Goal: Information Seeking & Learning: Learn about a topic

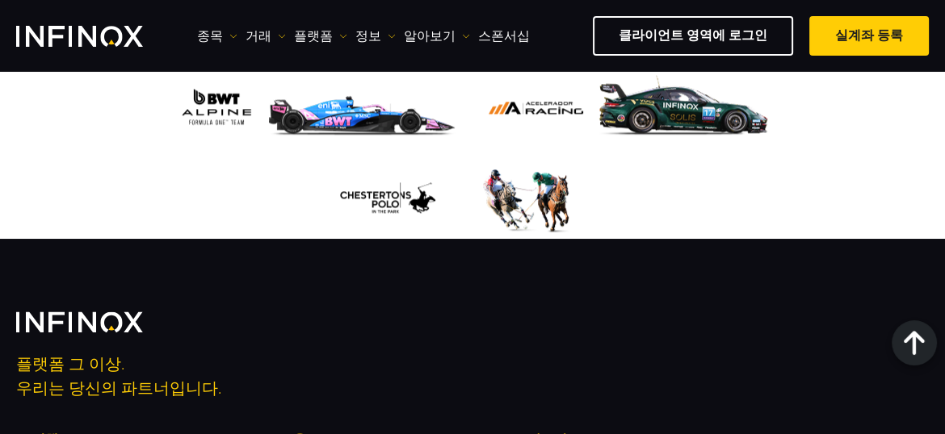
scroll to position [2218, 0]
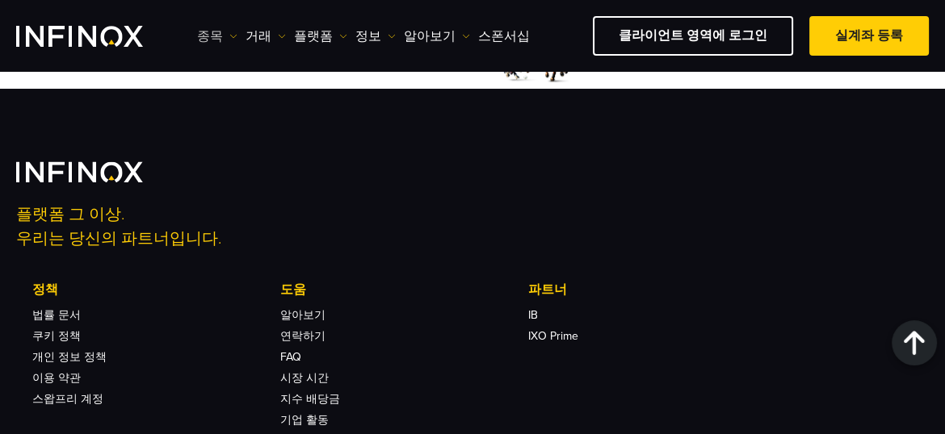
click at [212, 36] on link "종목" at bounding box center [217, 36] width 40 height 19
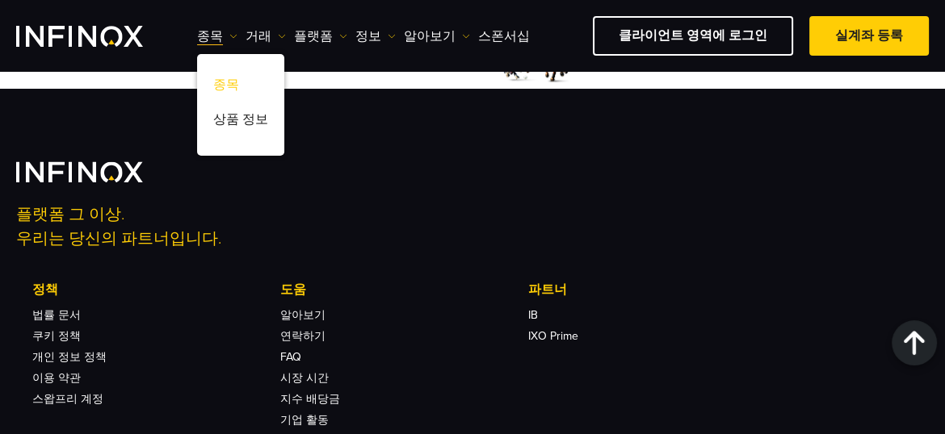
click at [225, 83] on link "종목" at bounding box center [240, 87] width 87 height 35
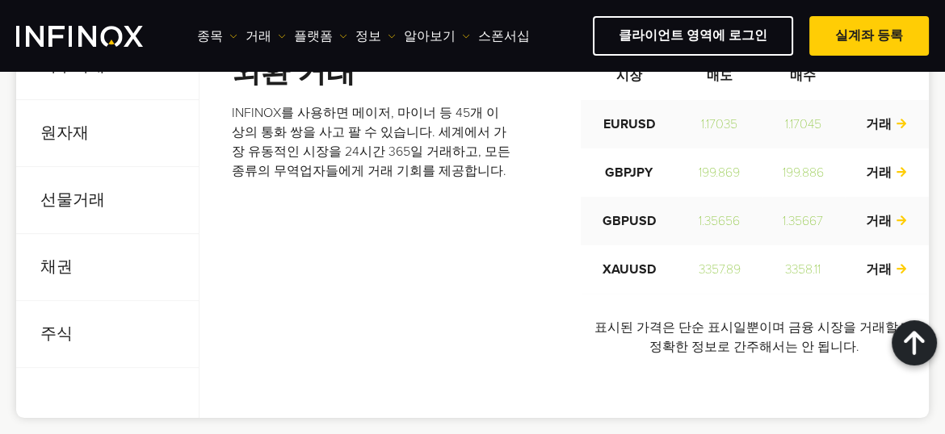
scroll to position [711, 0]
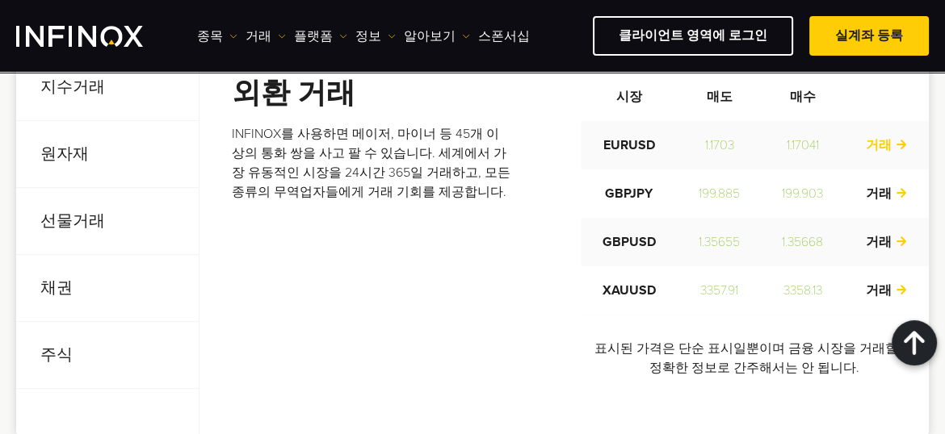
click at [882, 141] on link "거래" at bounding box center [887, 145] width 42 height 16
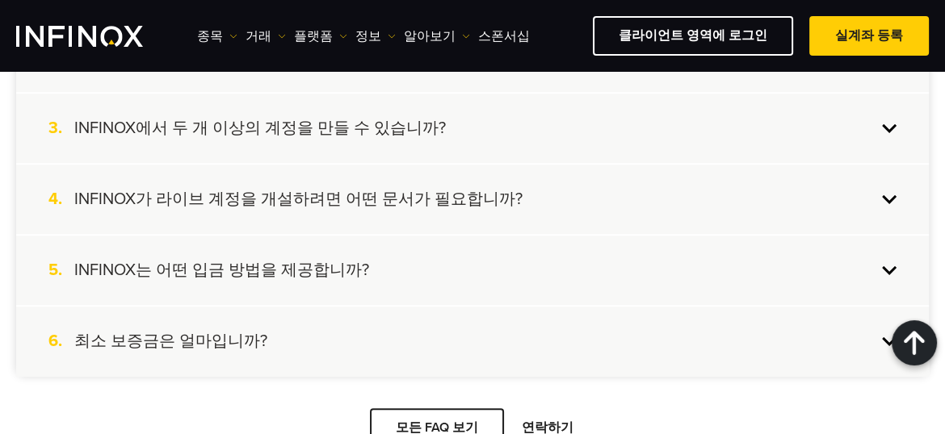
scroll to position [1744, 0]
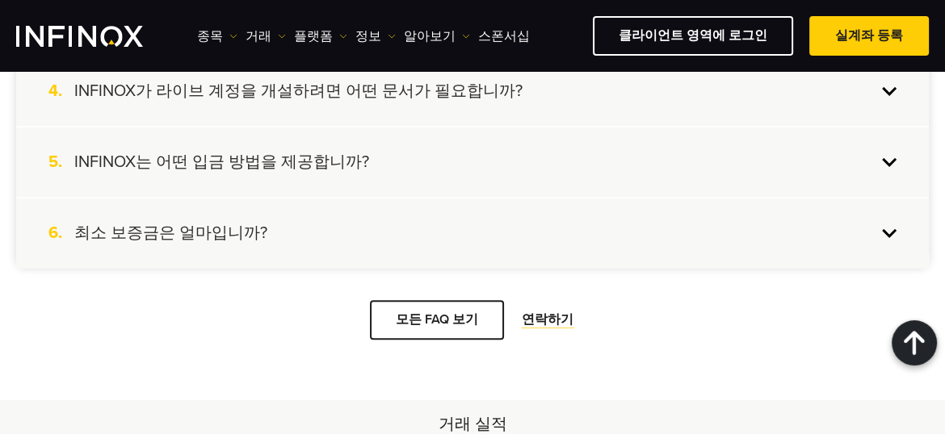
click at [157, 233] on h4 "최소 보증금은 얼마입니까?" at bounding box center [170, 233] width 193 height 21
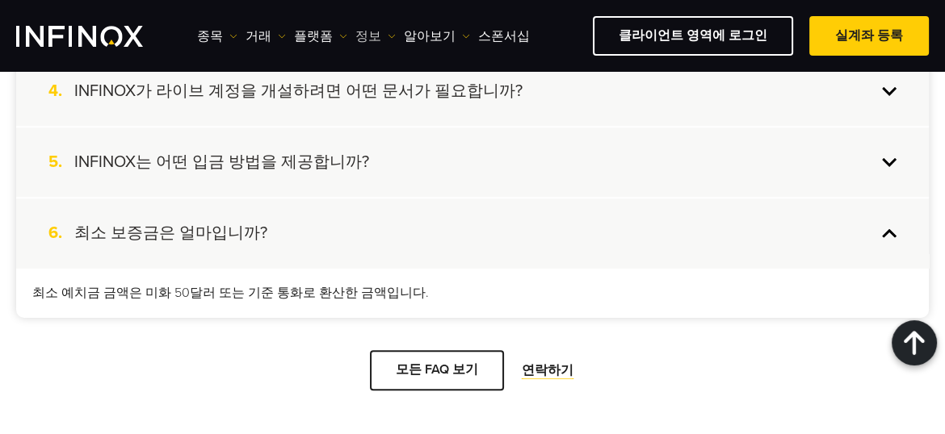
click at [360, 36] on link "정보" at bounding box center [375, 36] width 40 height 19
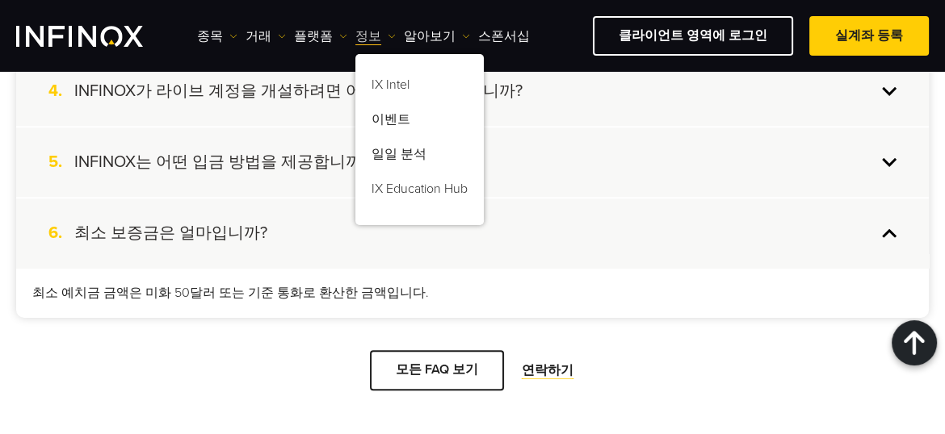
scroll to position [0, 0]
click at [314, 33] on link "플랫폼" at bounding box center [320, 36] width 53 height 19
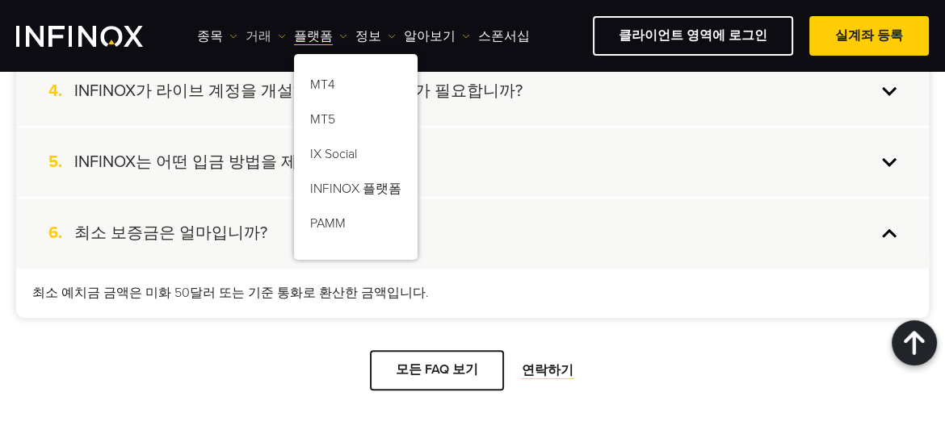
click at [263, 36] on link "거래" at bounding box center [265, 36] width 40 height 19
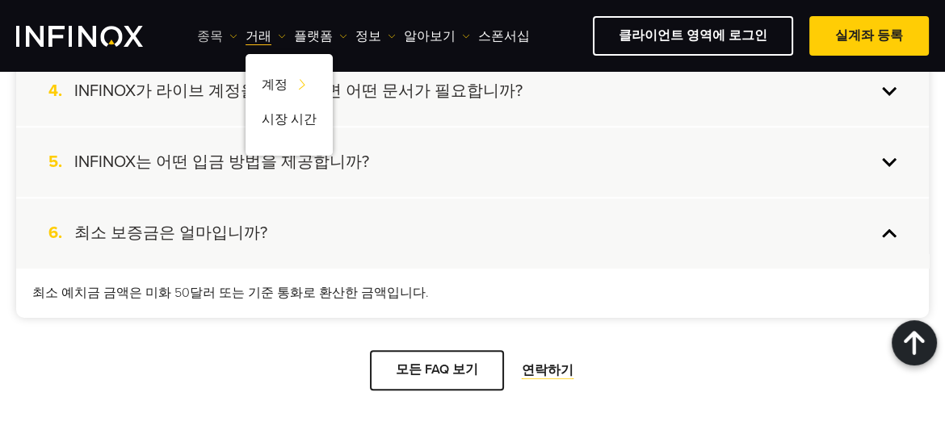
click at [215, 35] on link "종목" at bounding box center [217, 36] width 40 height 19
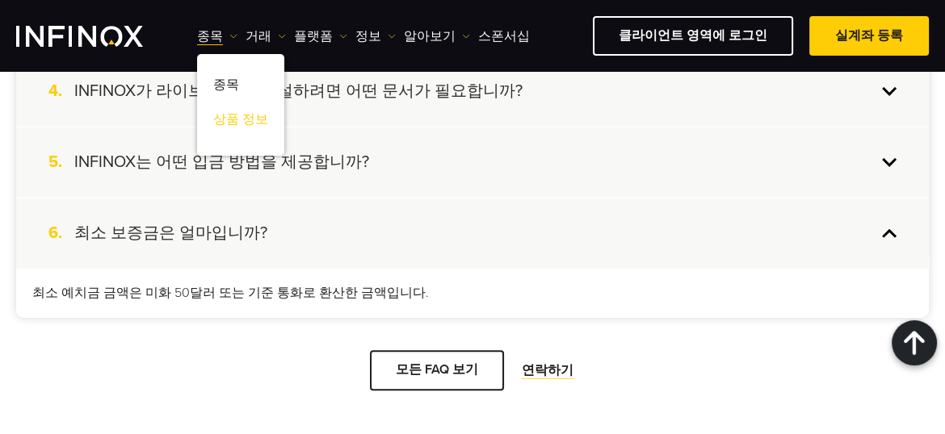
click at [233, 120] on link "상품 정보" at bounding box center [240, 122] width 87 height 35
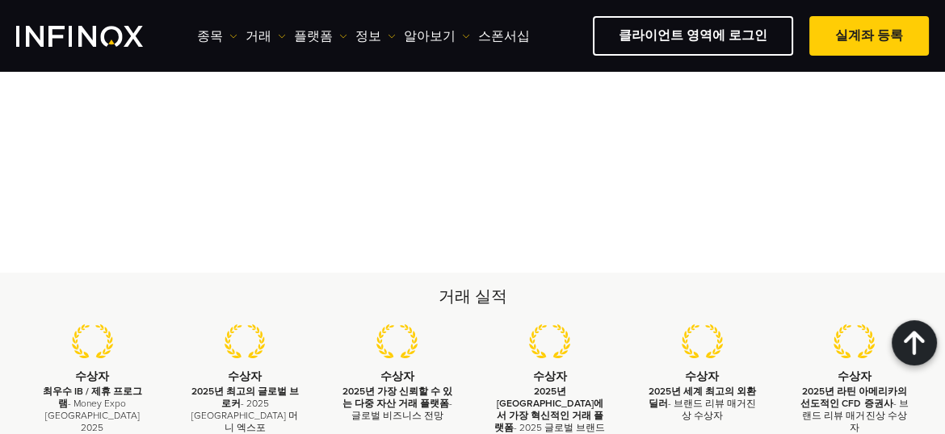
scroll to position [2145, 0]
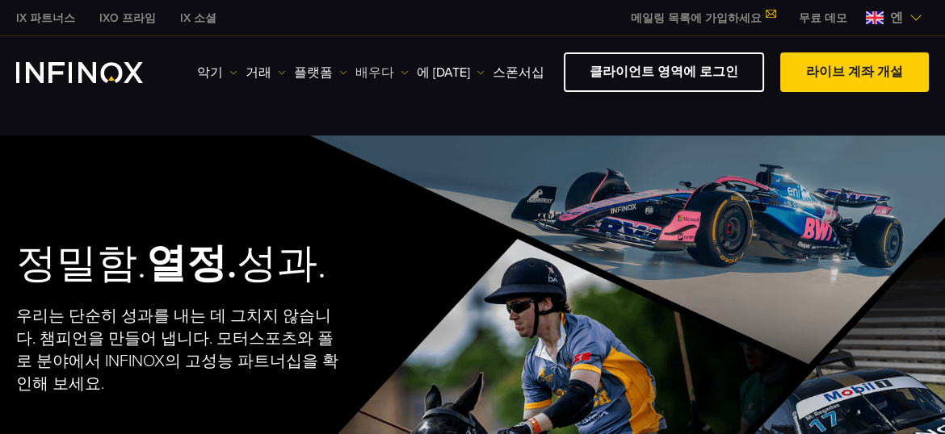
click at [368, 70] on font "배우다" at bounding box center [374, 73] width 39 height 16
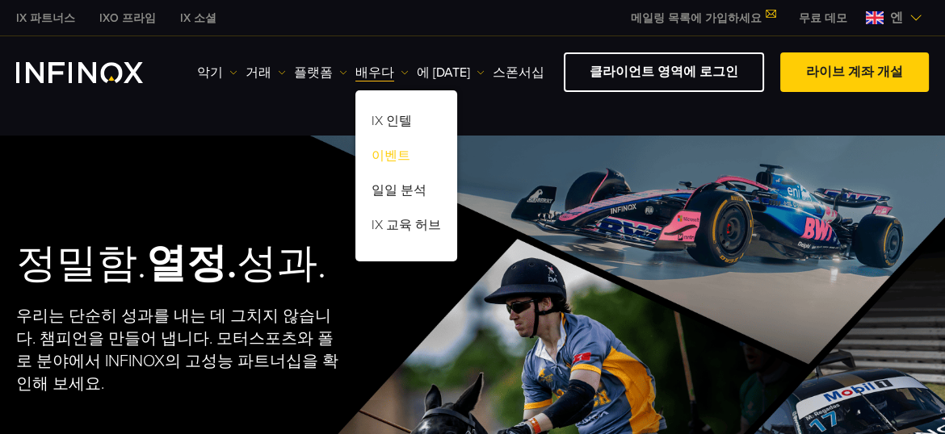
click at [386, 154] on font "이벤트" at bounding box center [390, 156] width 39 height 16
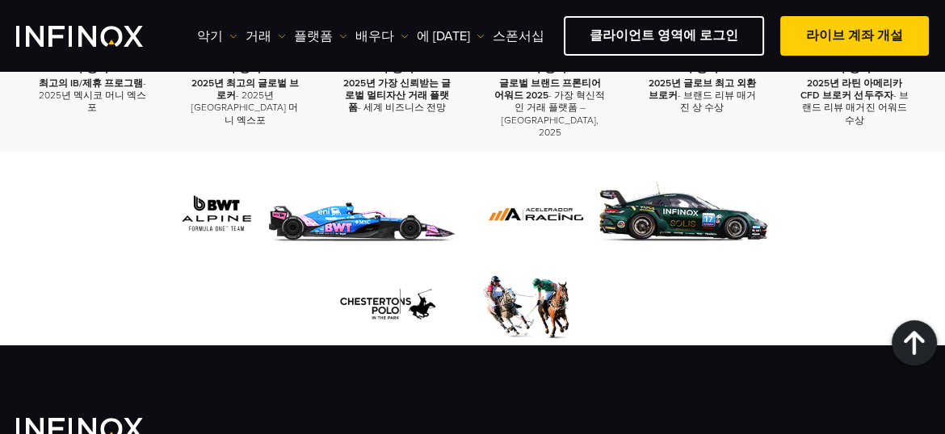
scroll to position [3380, 0]
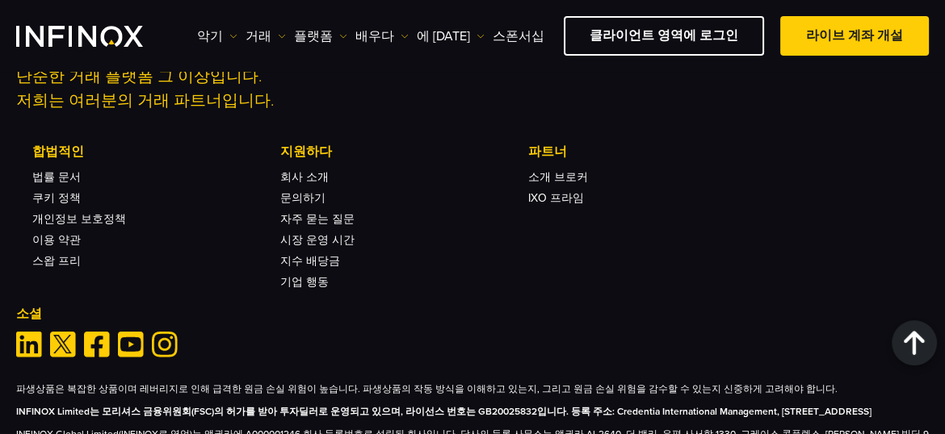
scroll to position [1699, 0]
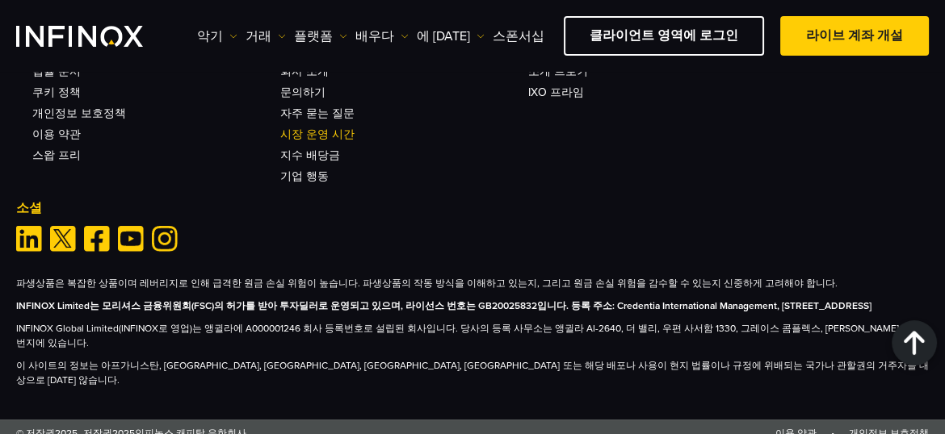
click at [341, 128] on font "시장 운영 시간" at bounding box center [317, 135] width 74 height 14
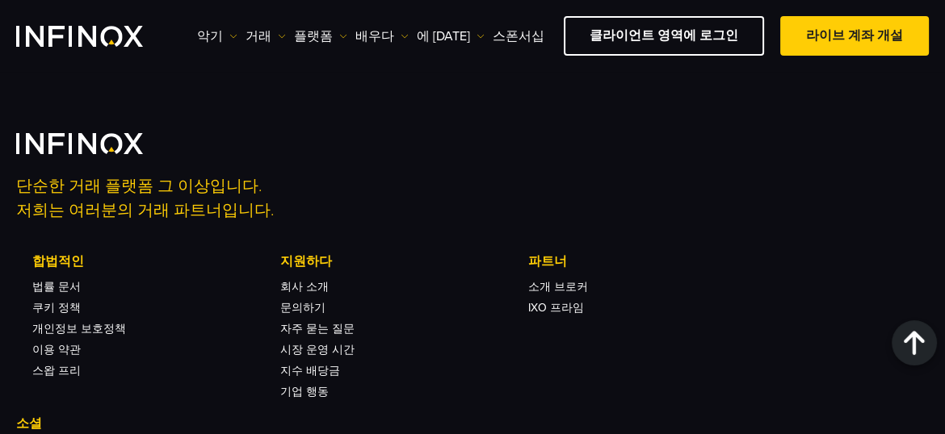
scroll to position [1354, 0]
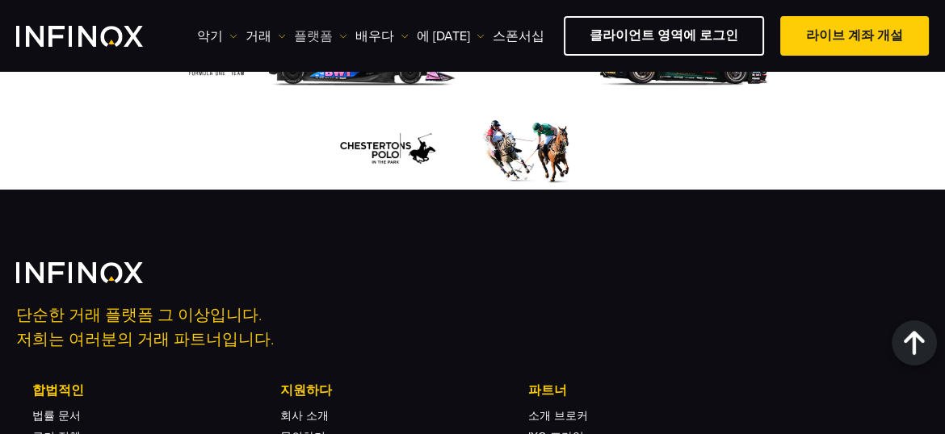
click at [339, 36] on img at bounding box center [343, 36] width 8 height 8
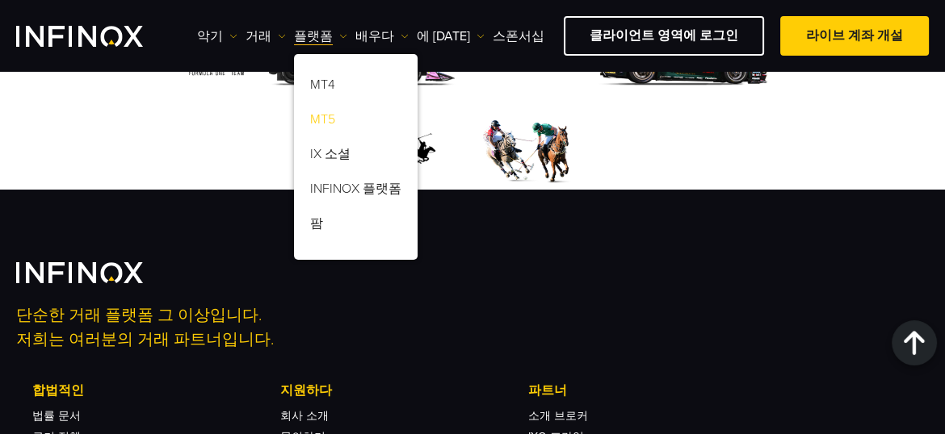
click at [324, 117] on font "MT5" at bounding box center [322, 119] width 25 height 16
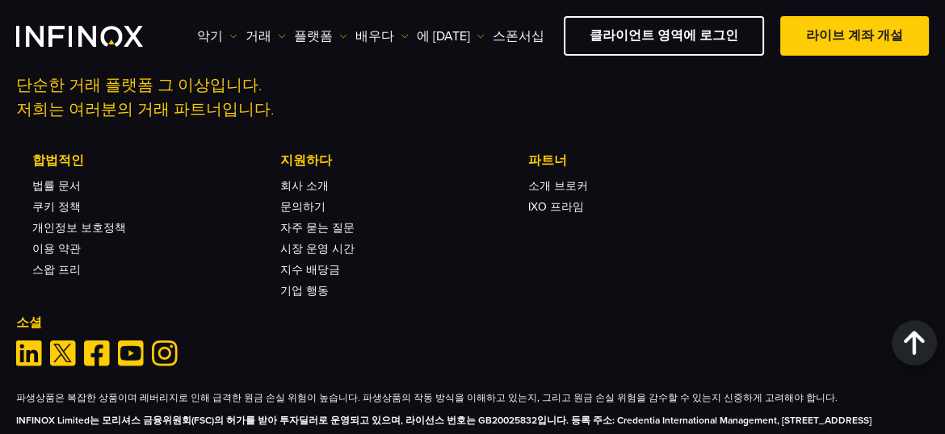
scroll to position [3208, 0]
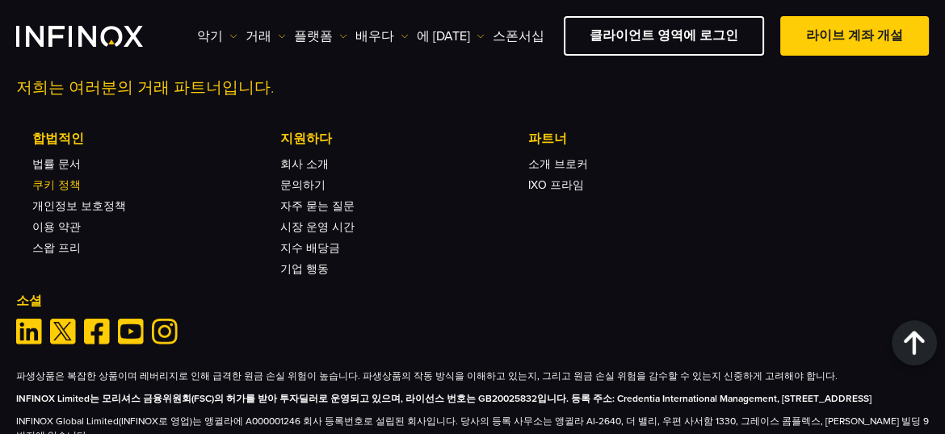
click at [61, 192] on font "쿠키 정책" at bounding box center [56, 185] width 48 height 14
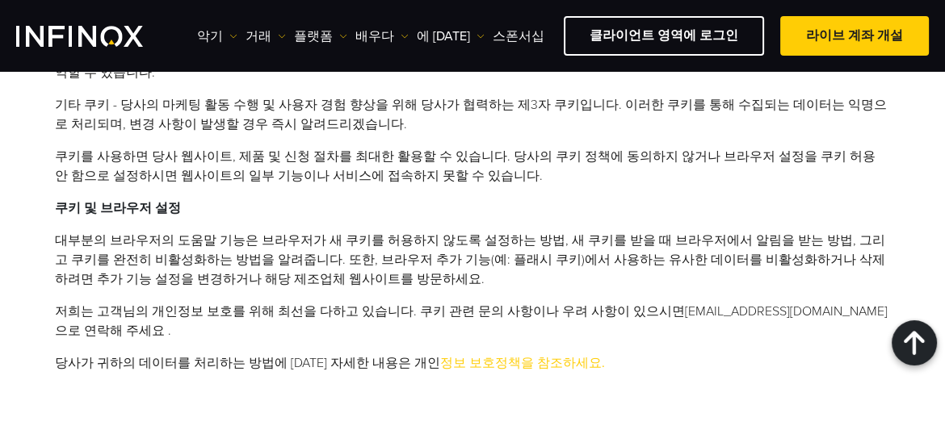
scroll to position [1643, 0]
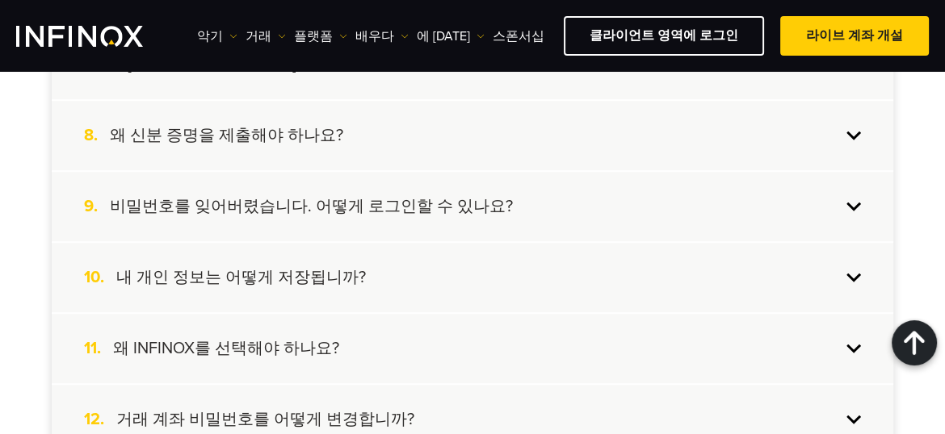
scroll to position [969, 0]
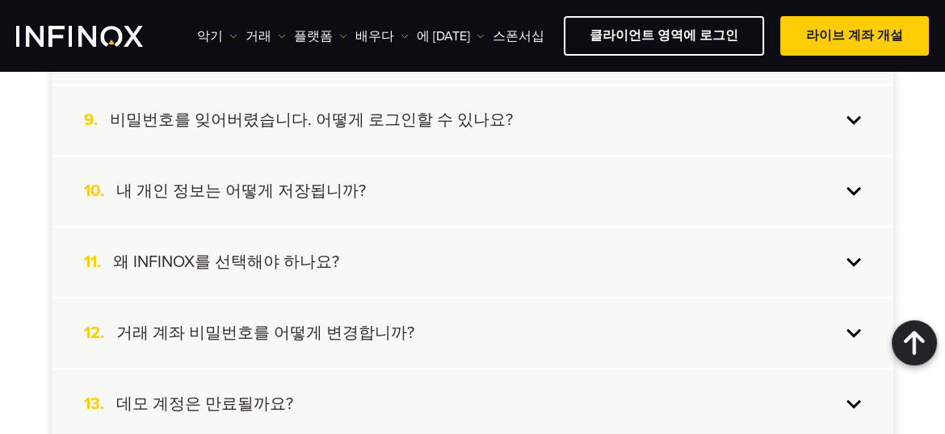
click at [237, 254] on font "왜 INFINOX를 선택해야 하나요?" at bounding box center [226, 262] width 226 height 19
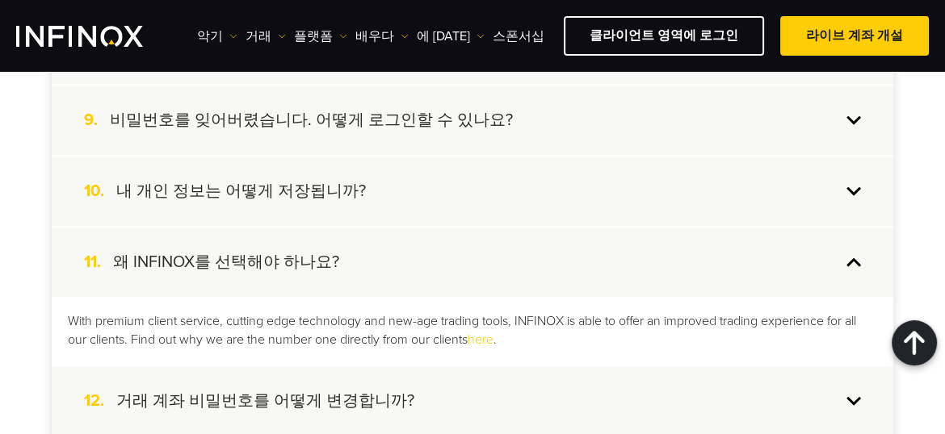
scroll to position [0, 0]
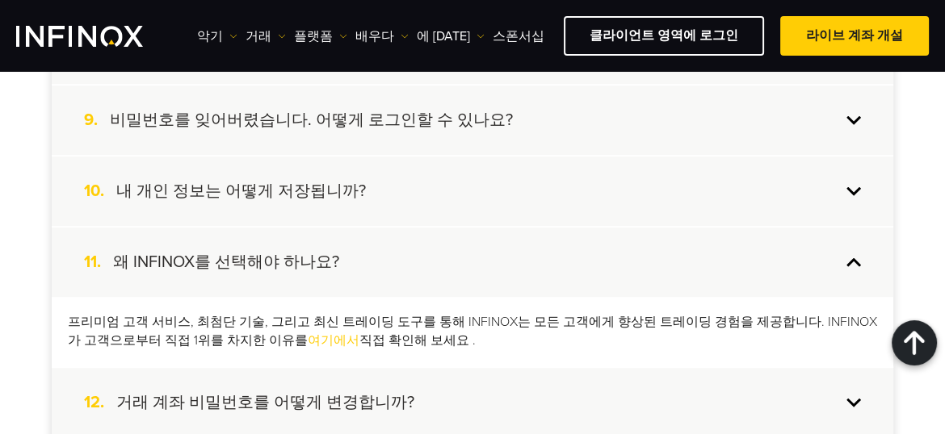
click at [308, 338] on font "여기에서" at bounding box center [334, 341] width 52 height 16
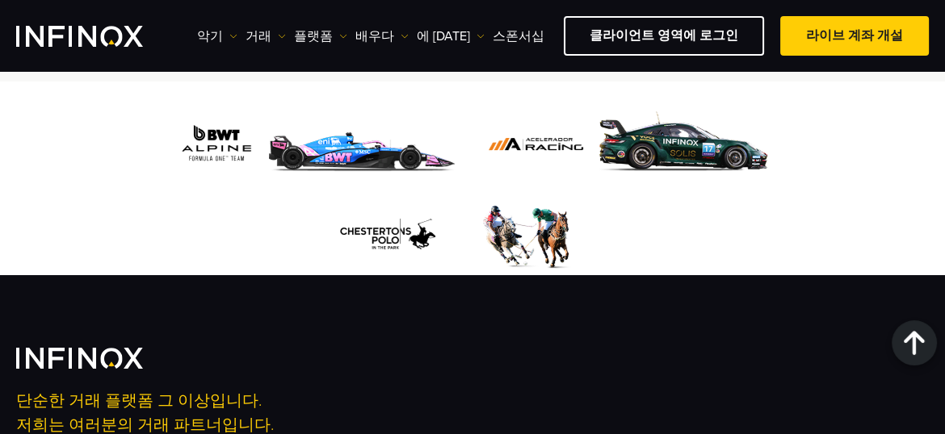
scroll to position [6179, 0]
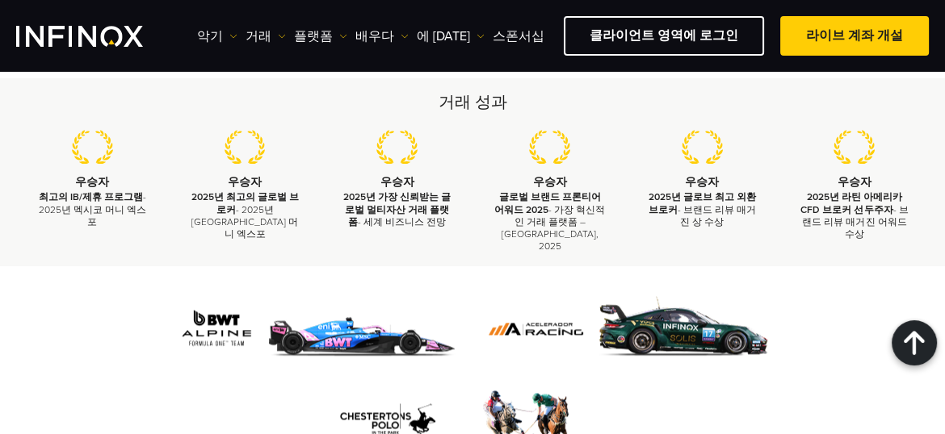
scroll to position [8209, 0]
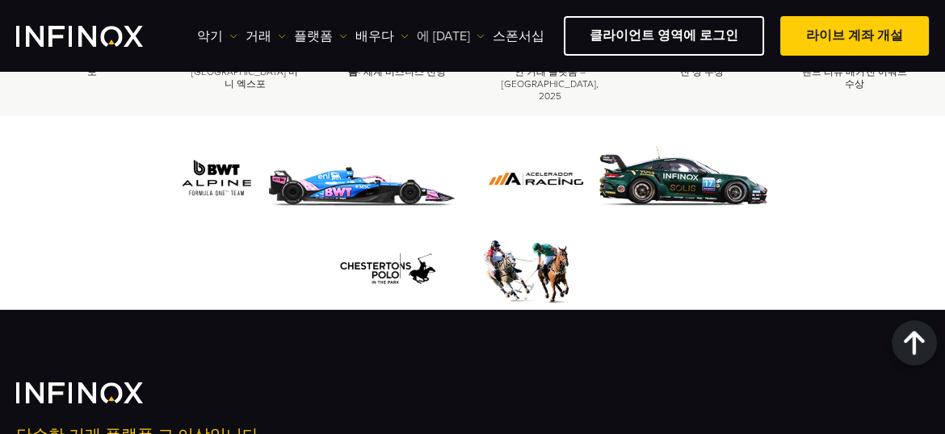
click at [476, 33] on img at bounding box center [480, 36] width 8 height 8
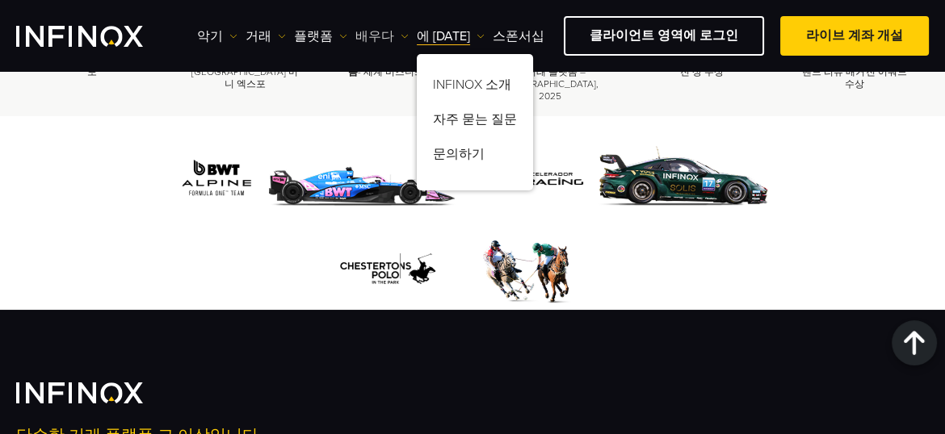
click at [401, 33] on img at bounding box center [405, 36] width 8 height 8
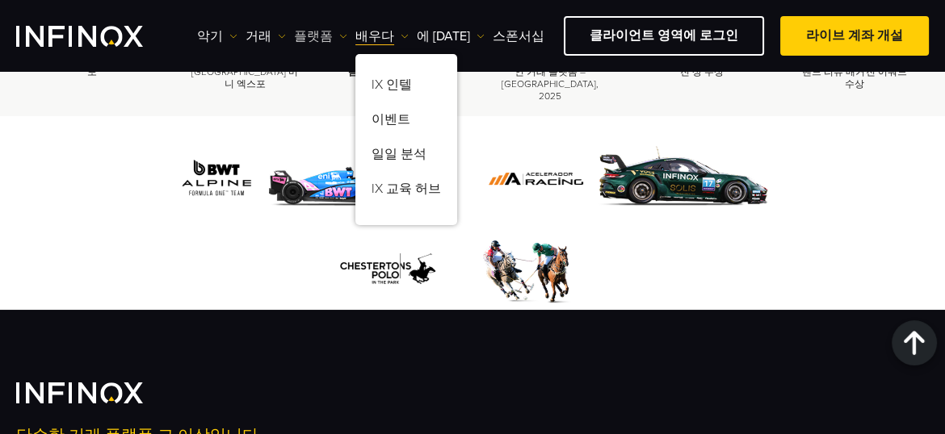
click at [332, 31] on link "플랫폼" at bounding box center [320, 36] width 53 height 19
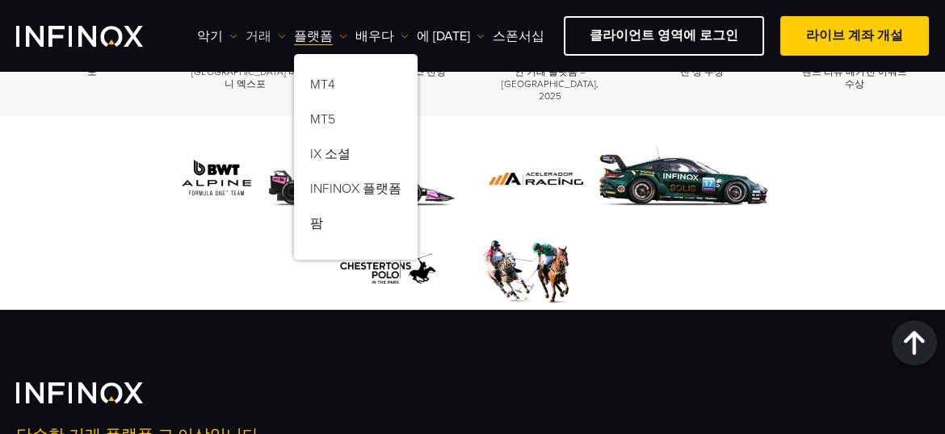
click at [279, 33] on img at bounding box center [282, 36] width 8 height 8
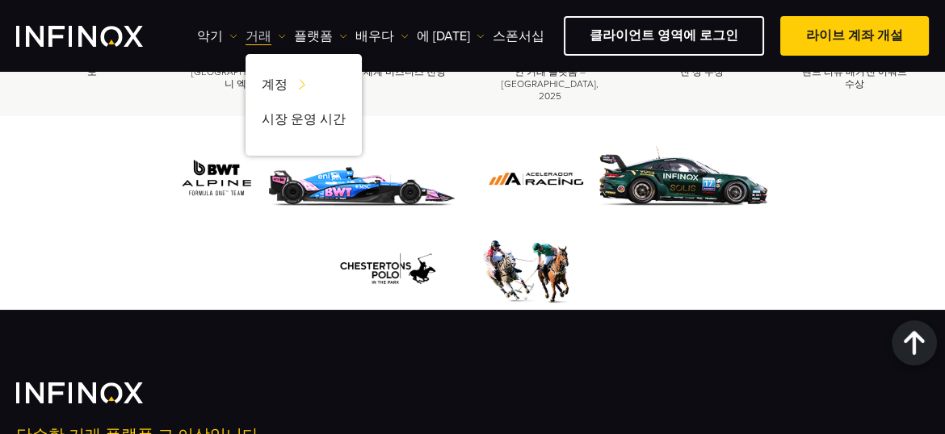
scroll to position [0, 0]
click at [229, 36] on img at bounding box center [233, 36] width 8 height 8
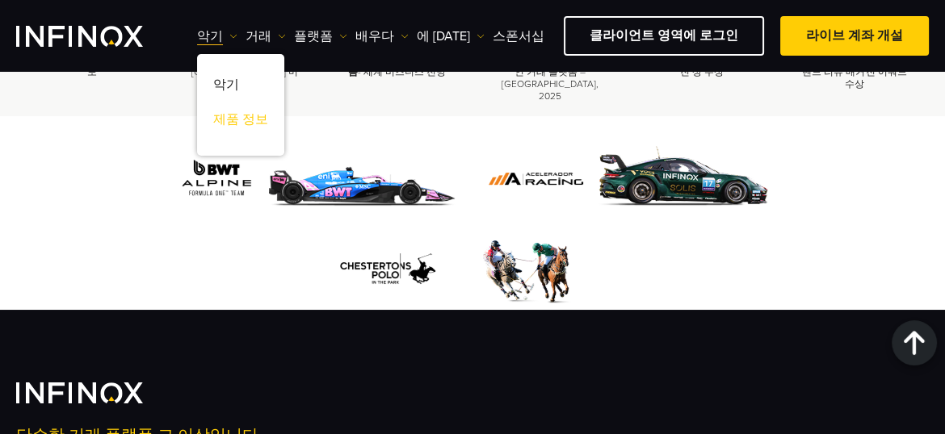
click at [231, 117] on font "제품 정보" at bounding box center [240, 119] width 55 height 16
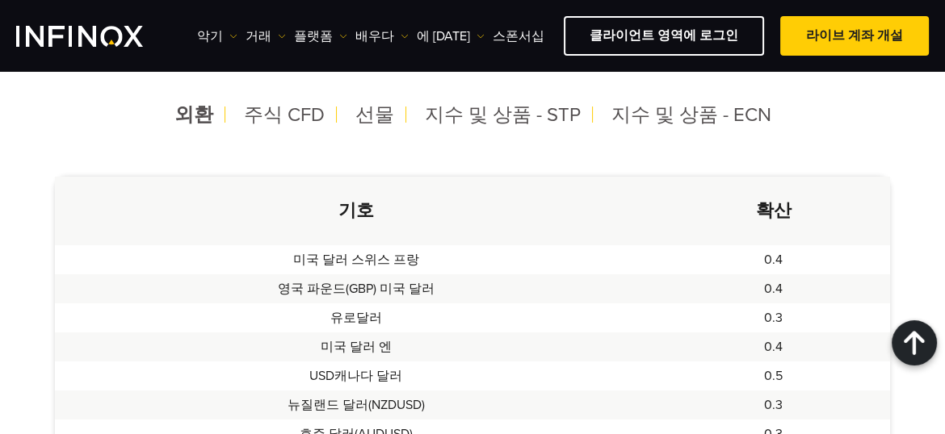
scroll to position [430, 0]
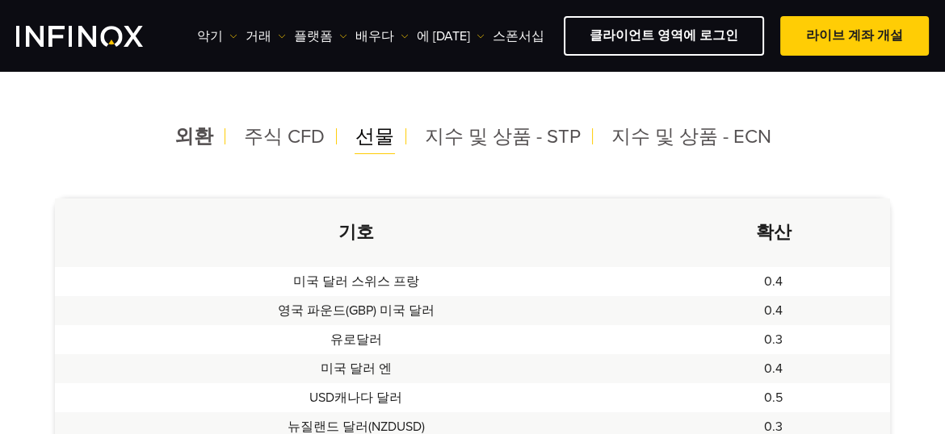
click at [376, 133] on font "선물" at bounding box center [374, 136] width 39 height 23
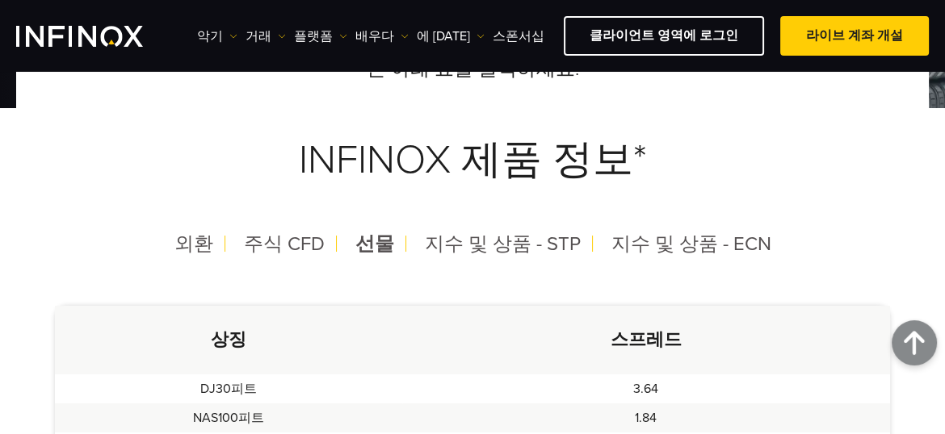
scroll to position [301, 0]
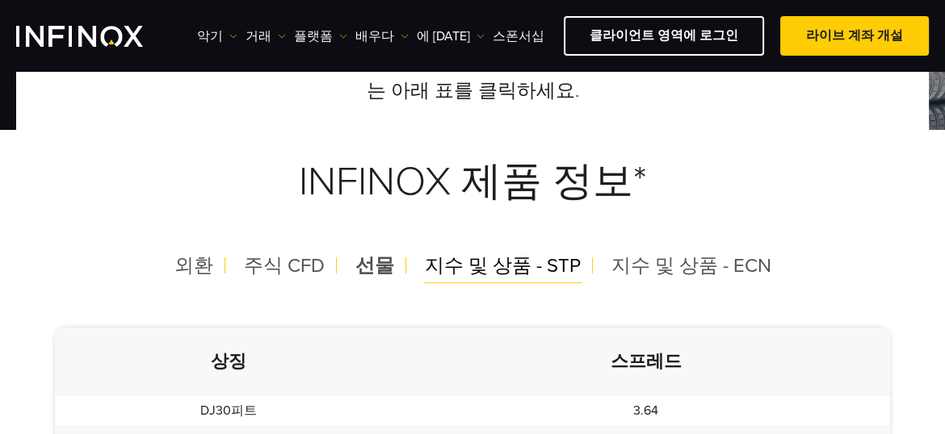
click at [493, 264] on font "지수 및 상품 - STP" at bounding box center [503, 265] width 156 height 23
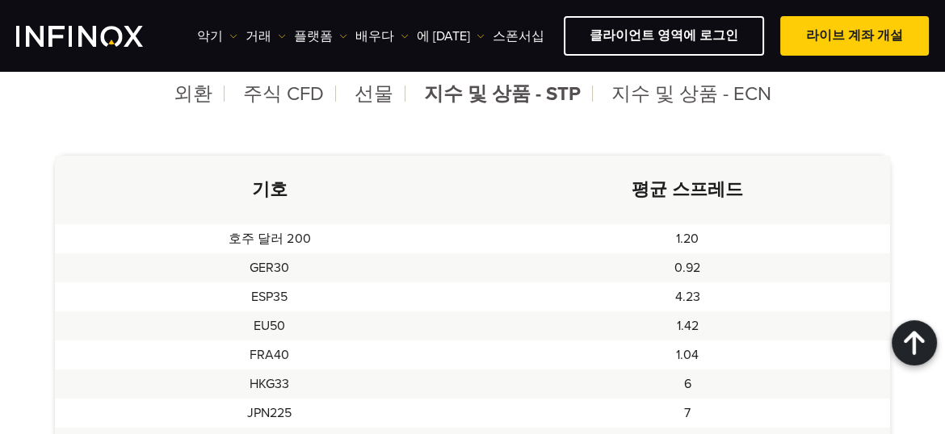
scroll to position [452, 0]
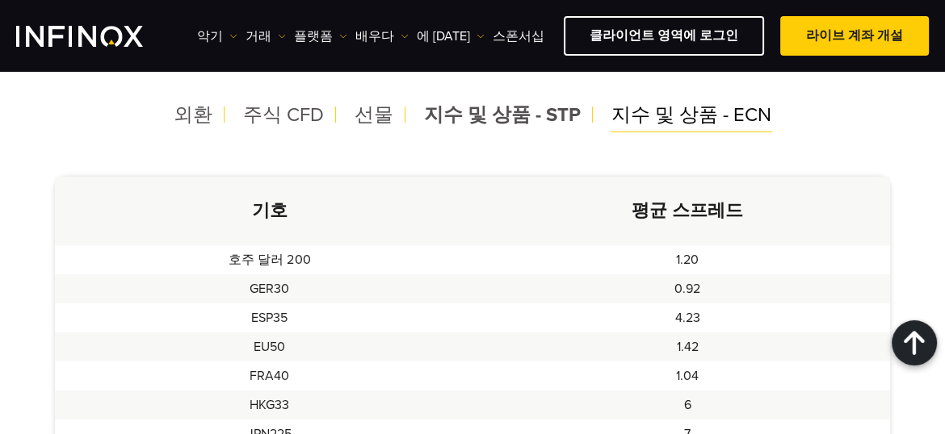
click at [678, 115] on font "지수 및 상품 - ECN" at bounding box center [691, 114] width 160 height 23
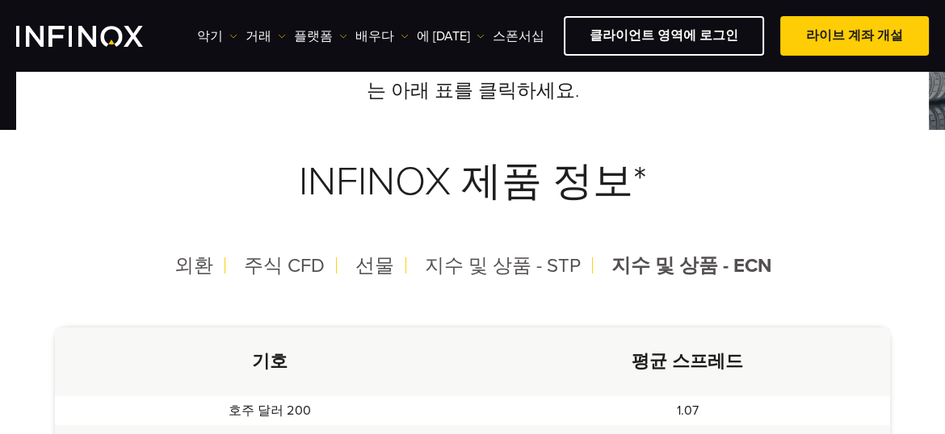
scroll to position [279, 0]
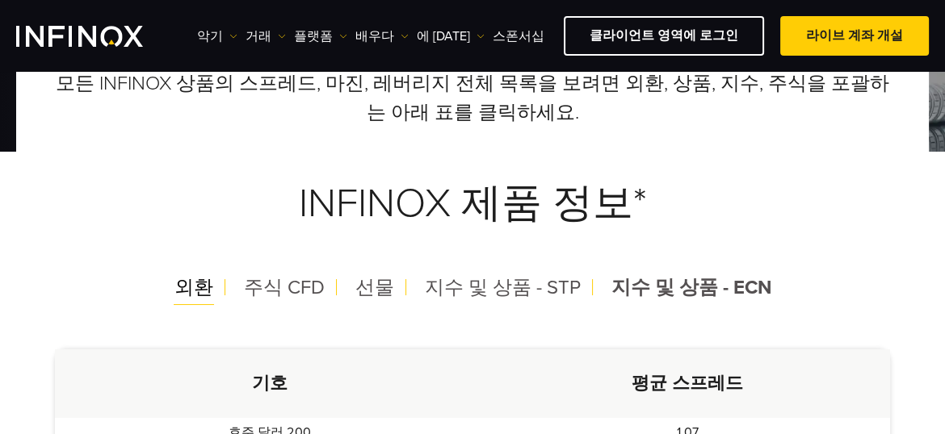
click at [204, 287] on font "외환" at bounding box center [193, 287] width 39 height 23
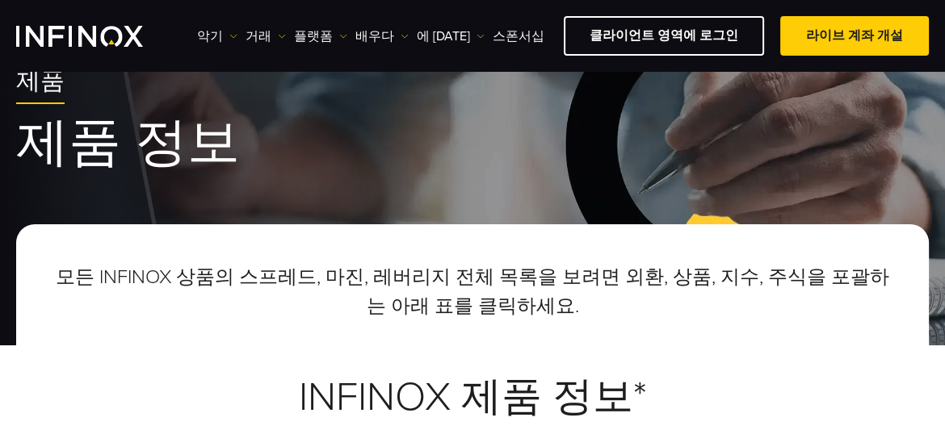
scroll to position [0, 0]
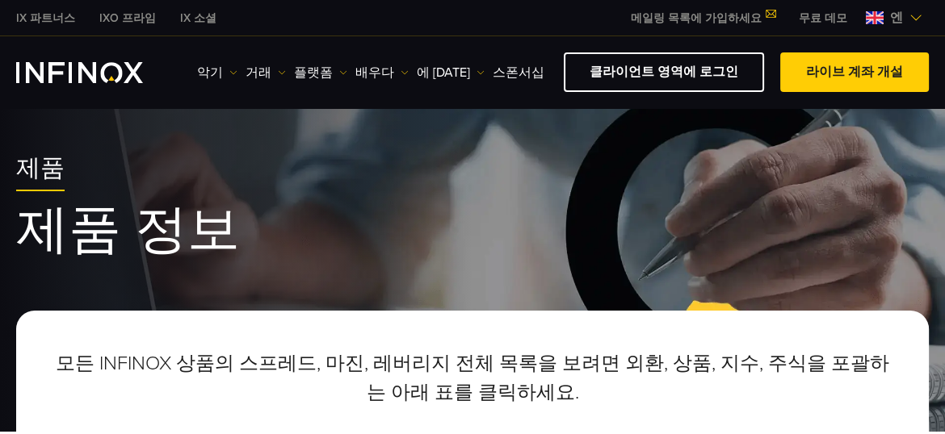
click at [916, 16] on img at bounding box center [915, 17] width 13 height 13
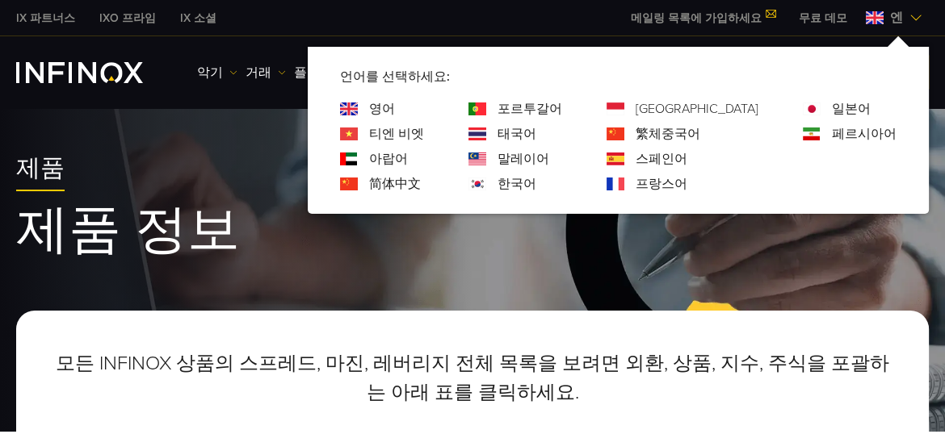
click at [531, 183] on div "한국어" at bounding box center [515, 183] width 94 height 19
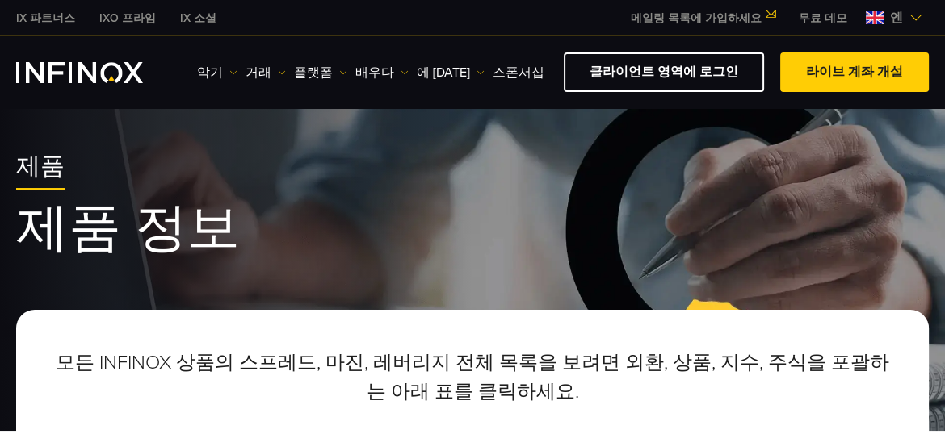
click at [878, 14] on img at bounding box center [875, 17] width 18 height 13
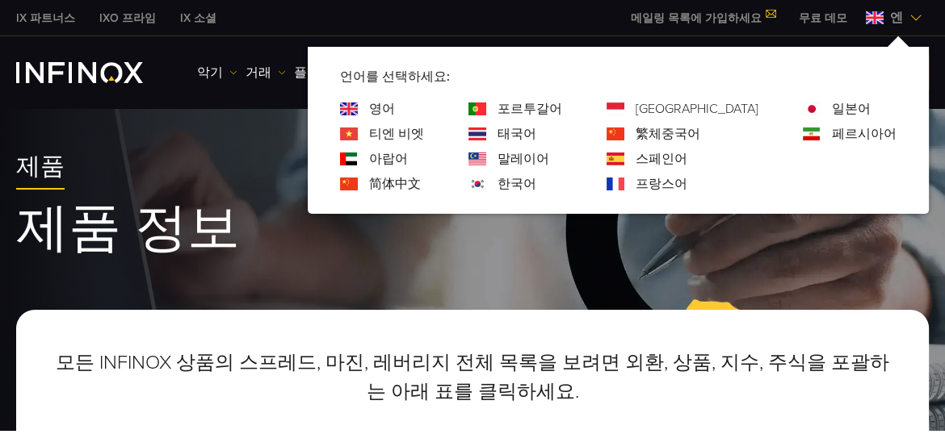
click at [486, 184] on img at bounding box center [477, 184] width 18 height 13
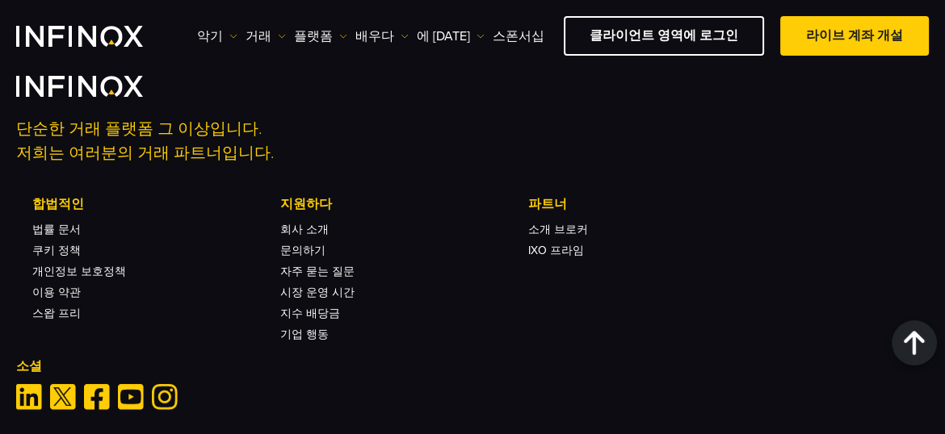
scroll to position [2885, 0]
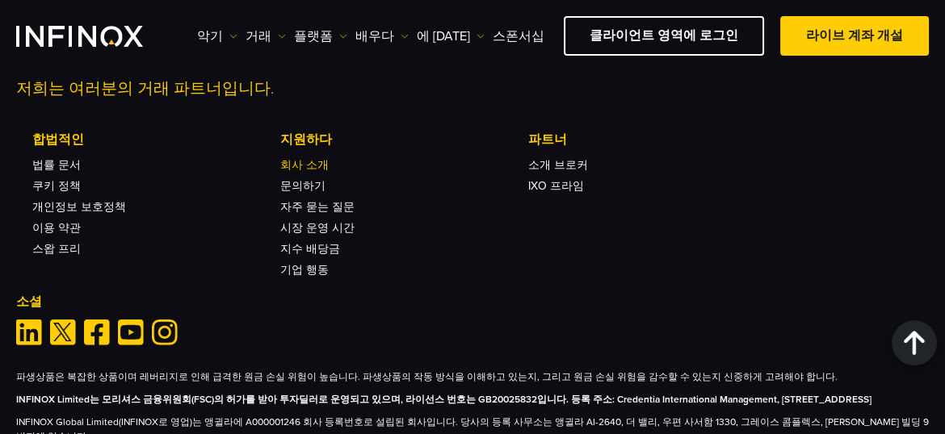
click at [313, 172] on font "회사 소개" at bounding box center [304, 165] width 48 height 14
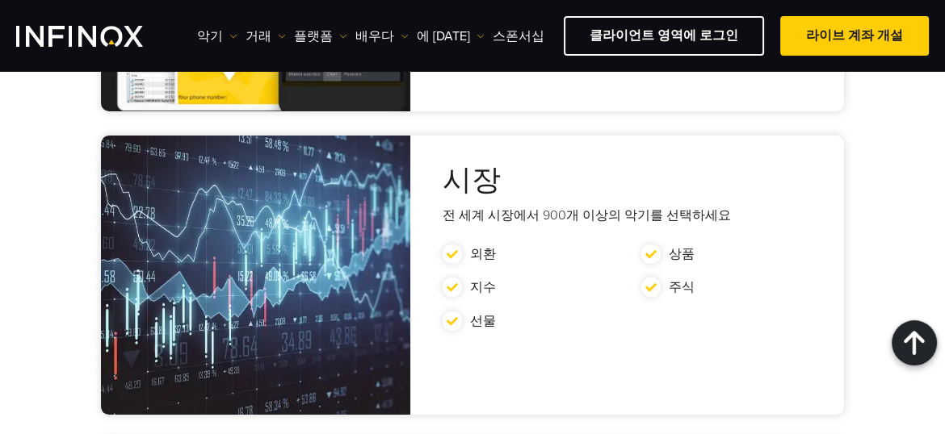
scroll to position [4005, 0]
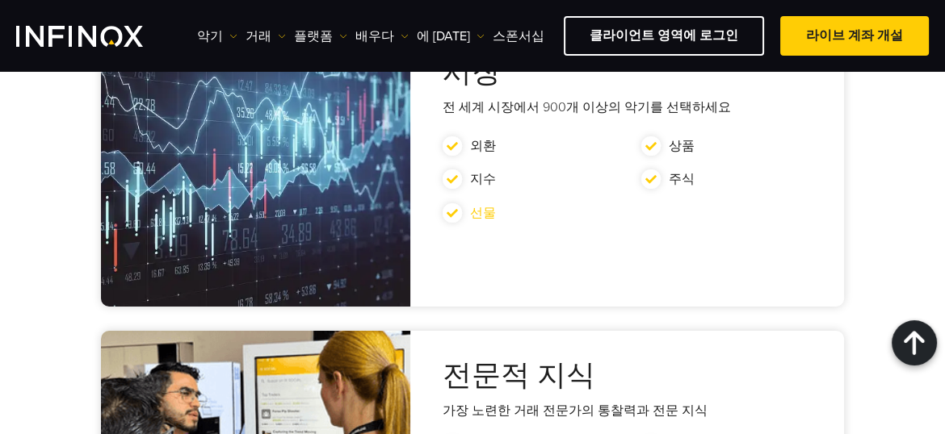
click at [480, 205] on font "선물" at bounding box center [483, 213] width 26 height 16
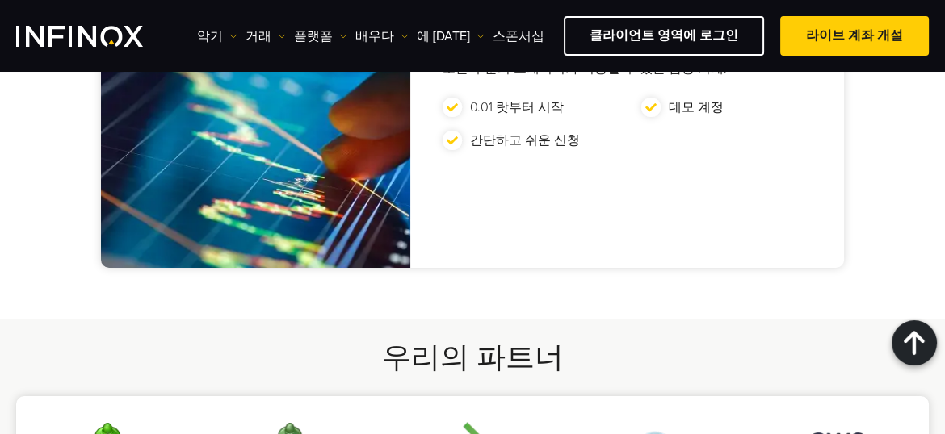
scroll to position [4802, 0]
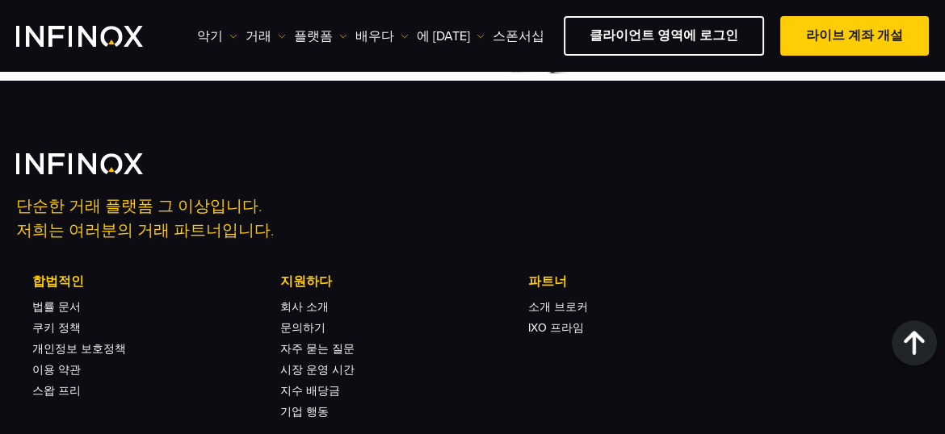
scroll to position [1593, 0]
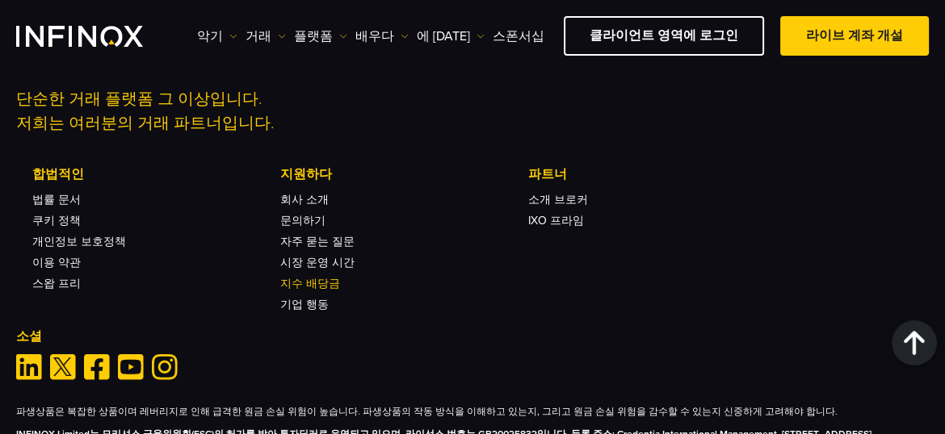
click at [313, 277] on font "지수 배당금" at bounding box center [310, 284] width 60 height 14
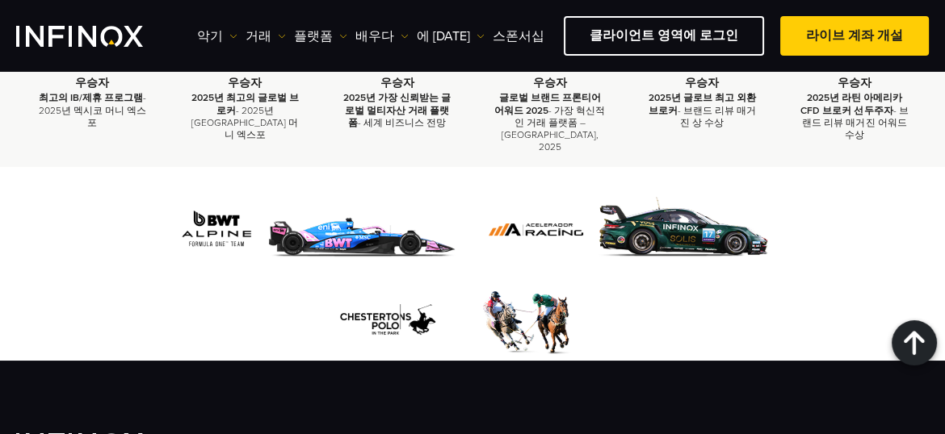
scroll to position [1163, 0]
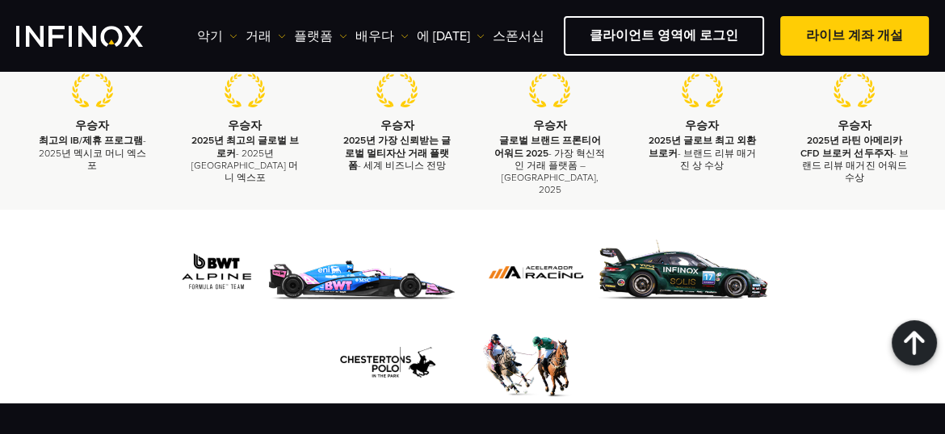
click at [76, 34] on img "INFINOX 로고" at bounding box center [79, 36] width 127 height 21
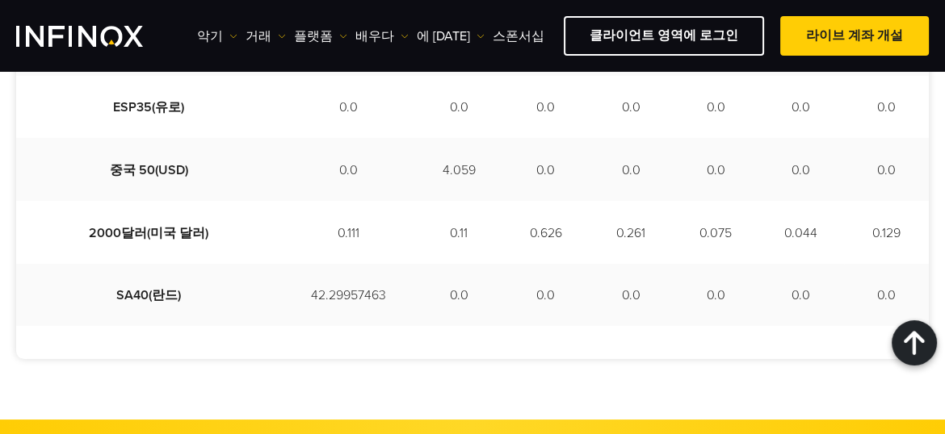
scroll to position [1313, 0]
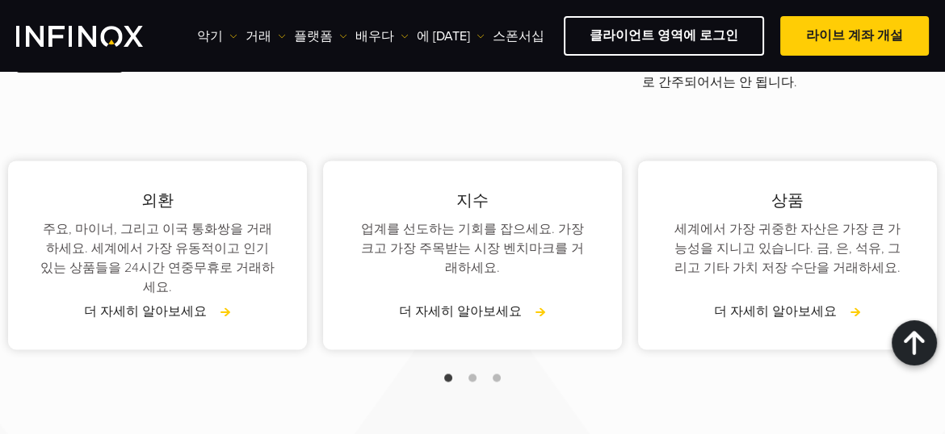
scroll to position [2562, 0]
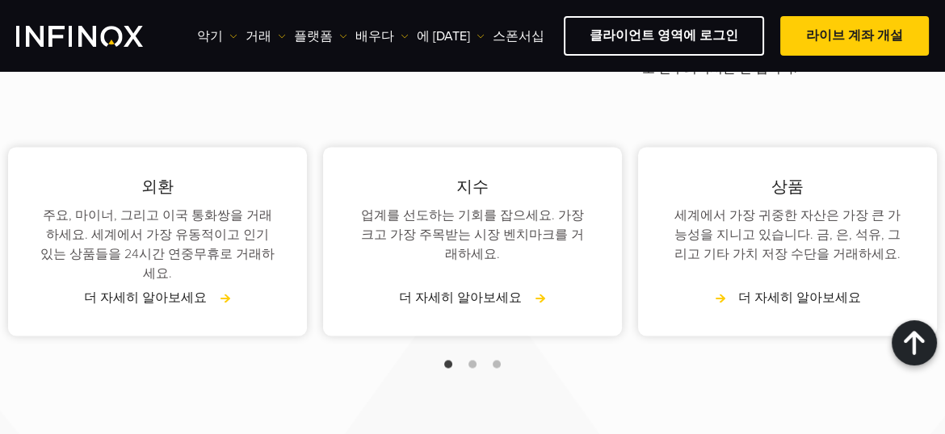
click at [816, 290] on font "더 자세히 알아보세요" at bounding box center [799, 298] width 123 height 16
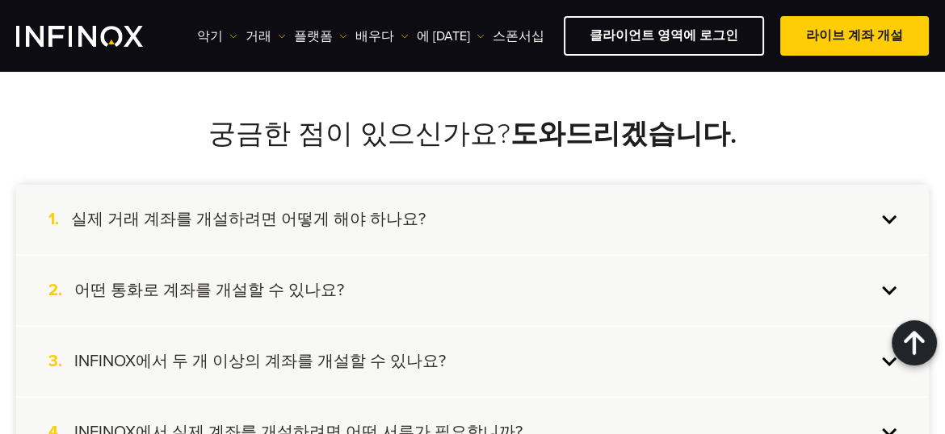
scroll to position [1615, 0]
